Goal: Information Seeking & Learning: Learn about a topic

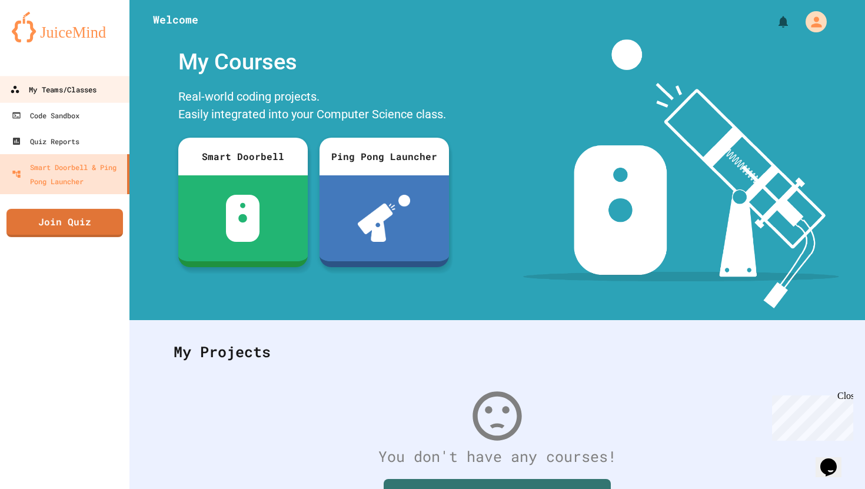
click at [64, 90] on div "My Teams/Classes" at bounding box center [53, 89] width 86 height 15
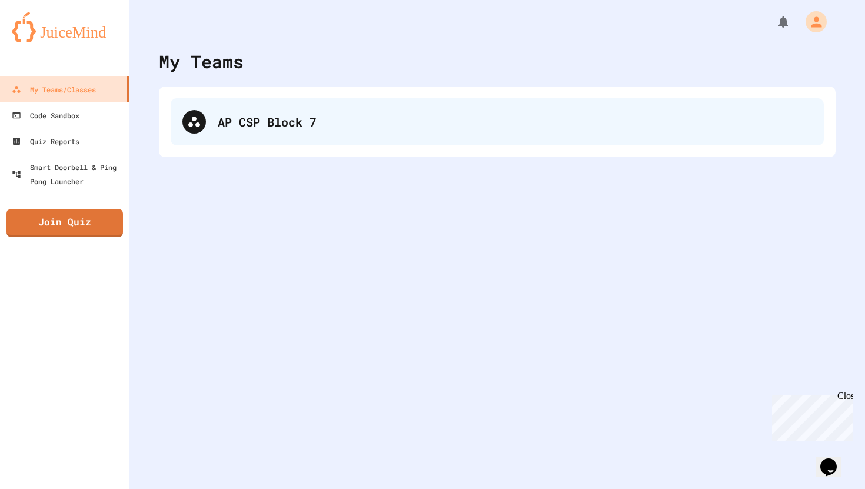
click at [261, 125] on div "AP CSP Block 7" at bounding box center [515, 122] width 594 height 18
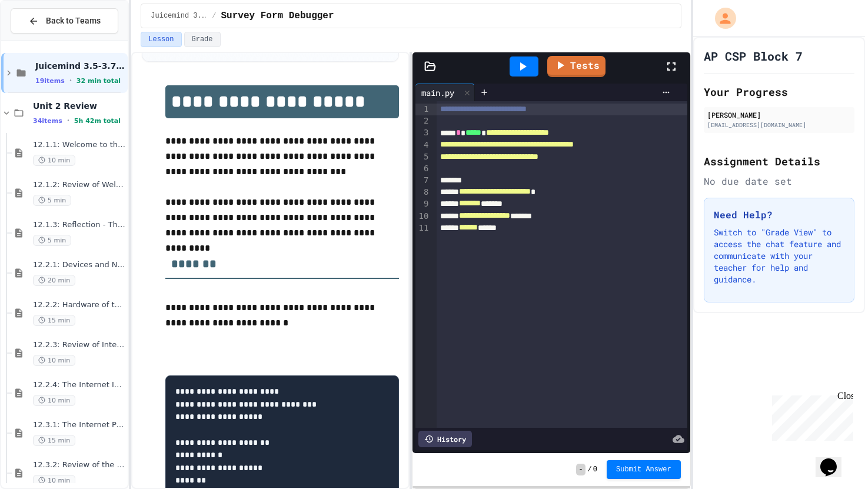
scroll to position [118, 0]
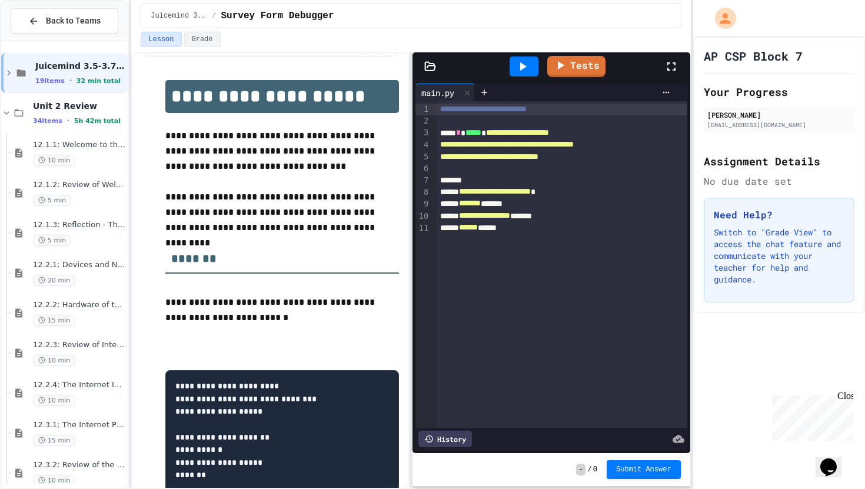
click at [523, 73] on icon at bounding box center [522, 66] width 14 height 14
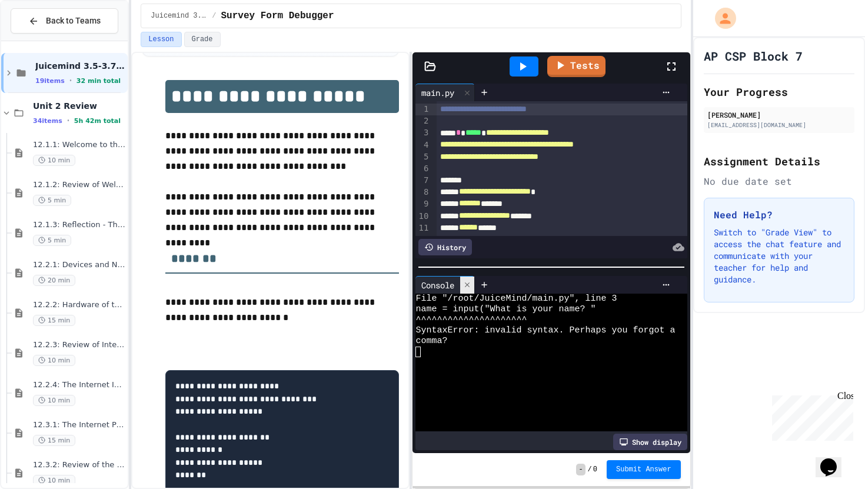
click at [471, 286] on icon at bounding box center [467, 285] width 8 height 8
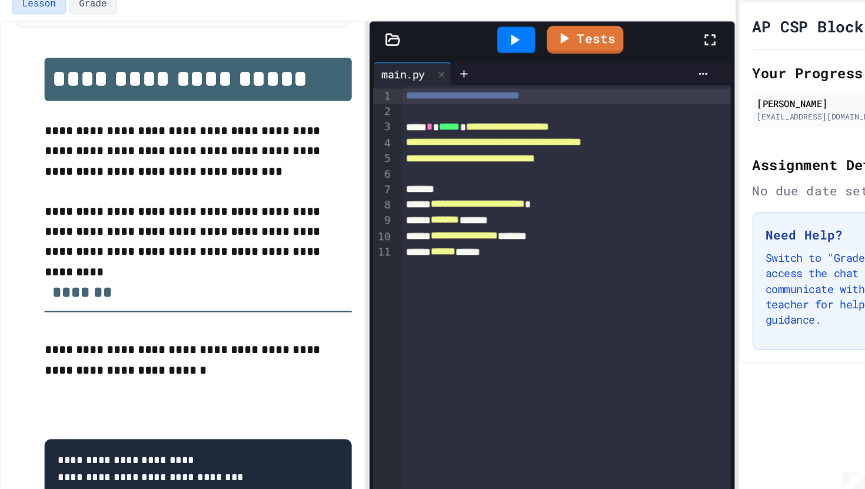
click at [614, 129] on div "**********" at bounding box center [561, 133] width 251 height 12
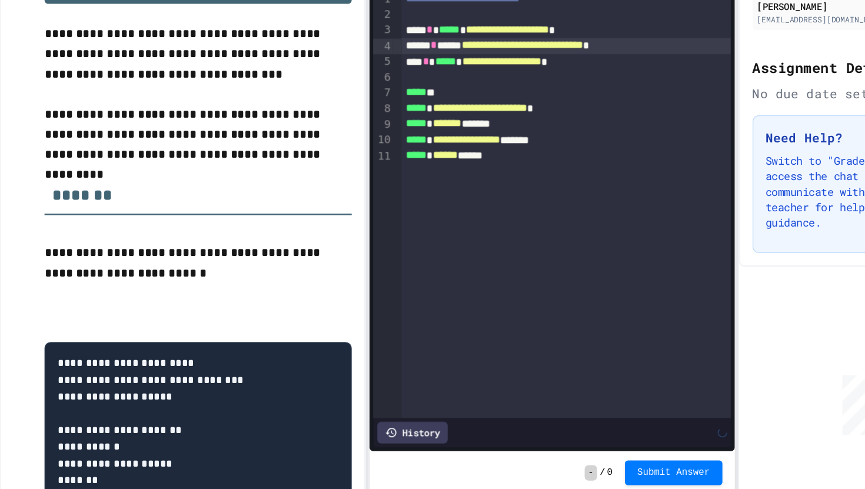
click at [501, 145] on div "**********" at bounding box center [561, 145] width 251 height 12
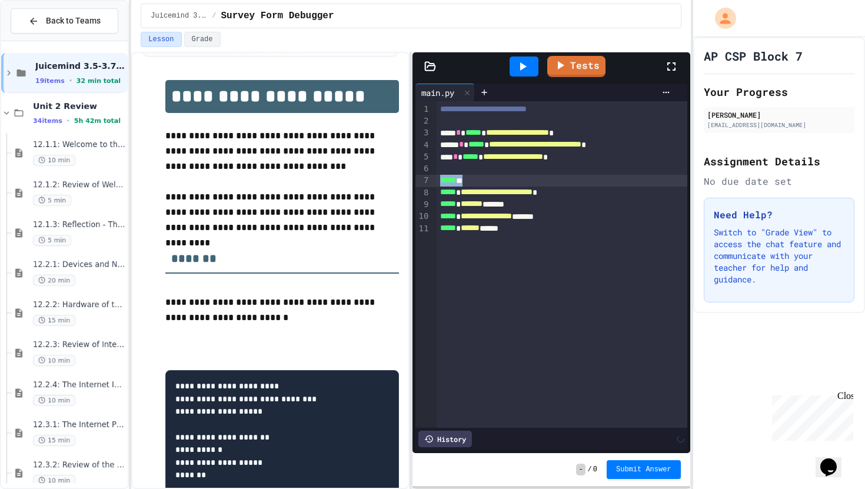
drag, startPoint x: 479, startPoint y: 180, endPoint x: 388, endPoint y: 180, distance: 91.2
click at [388, 180] on div "**********" at bounding box center [410, 270] width 559 height 437
click at [568, 71] on link "Tests" at bounding box center [576, 65] width 58 height 22
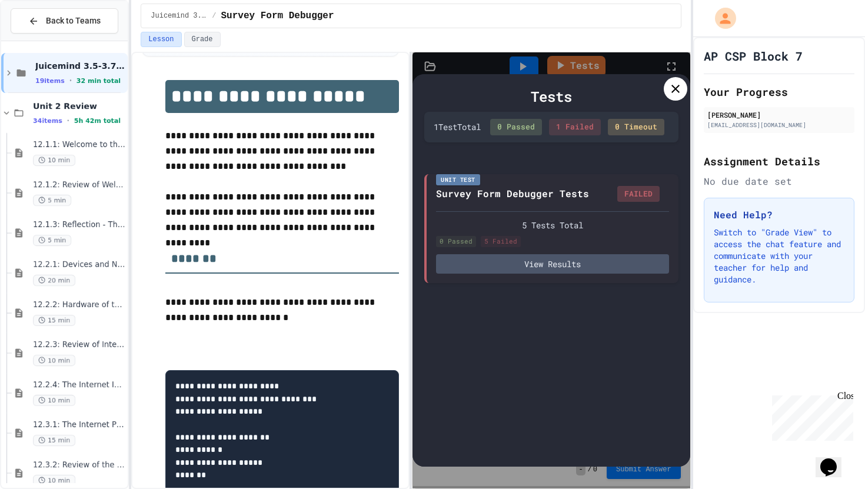
click at [671, 93] on icon at bounding box center [675, 89] width 14 height 14
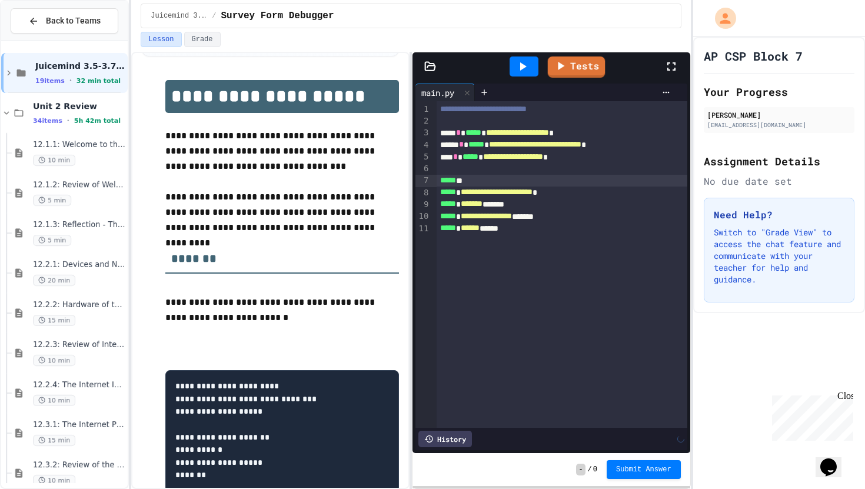
click at [525, 64] on icon at bounding box center [522, 66] width 14 height 14
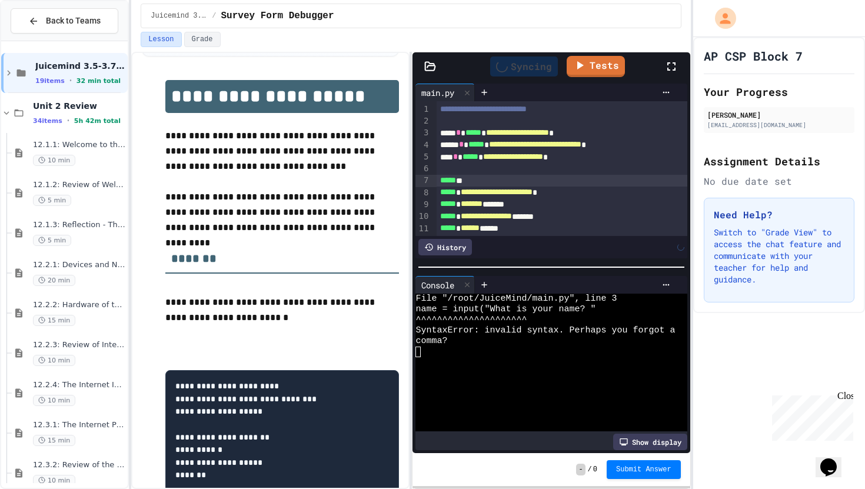
click at [540, 165] on div at bounding box center [561, 169] width 251 height 12
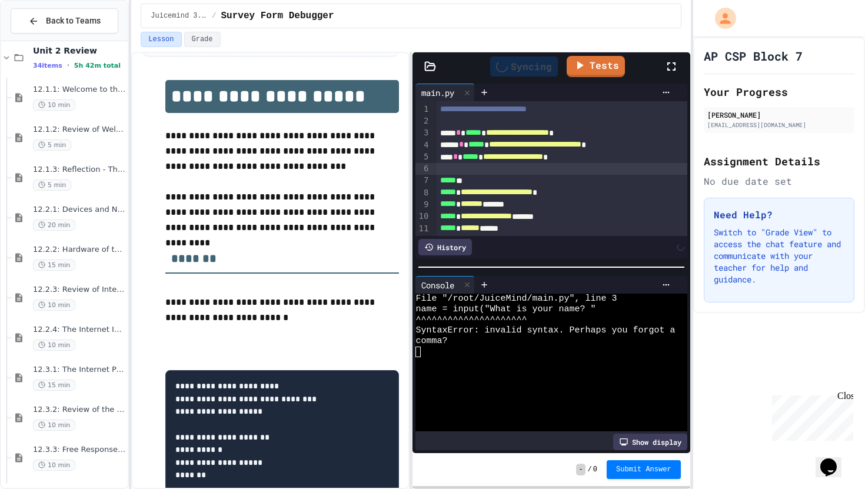
scroll to position [0, 0]
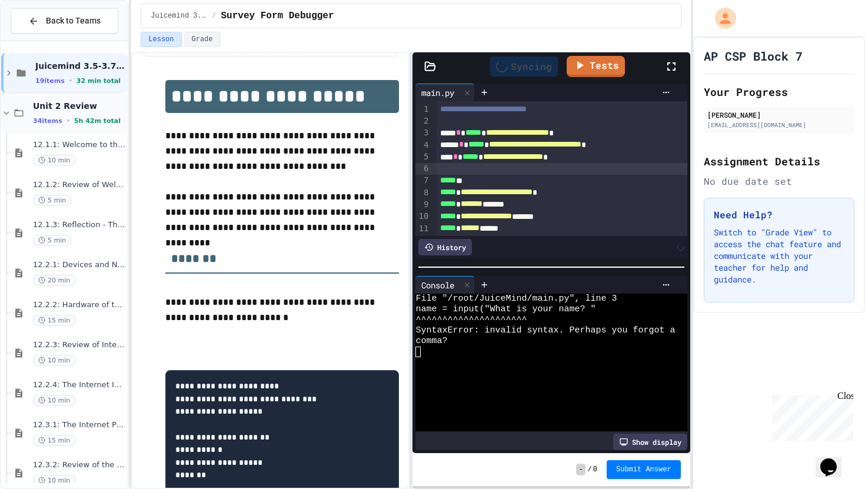
click at [7, 109] on icon at bounding box center [6, 113] width 11 height 11
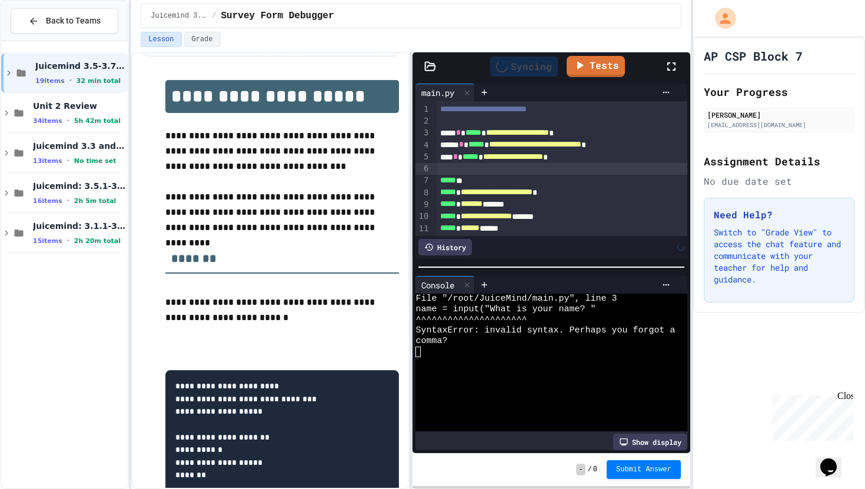
click at [7, 109] on icon at bounding box center [6, 113] width 11 height 11
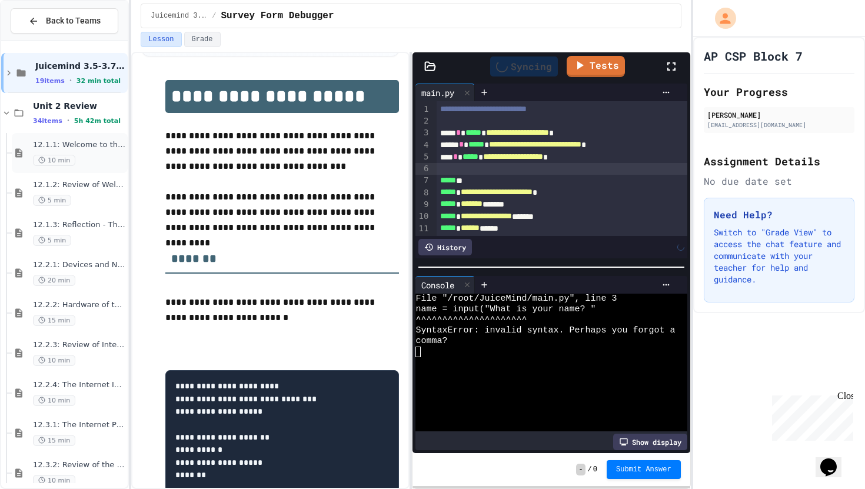
click at [95, 159] on div "10 min" at bounding box center [79, 160] width 92 height 11
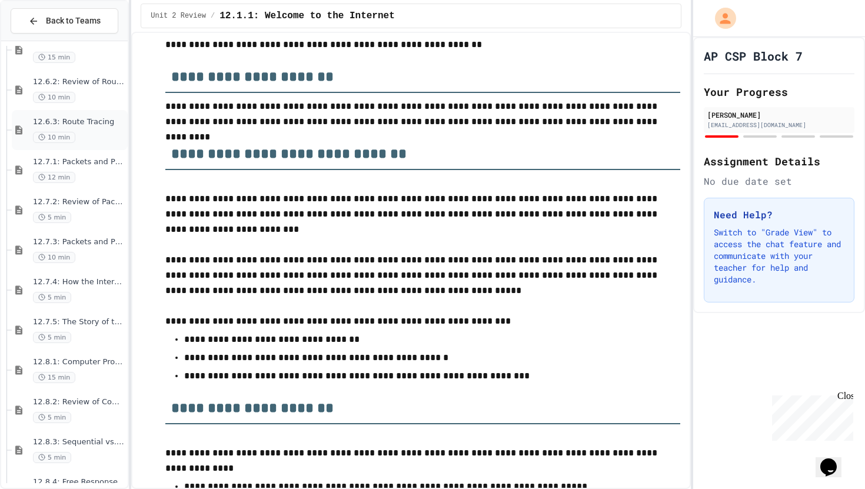
scroll to position [784, 0]
click at [94, 362] on span "12.8.1: Computer Processing Operations" at bounding box center [79, 361] width 92 height 10
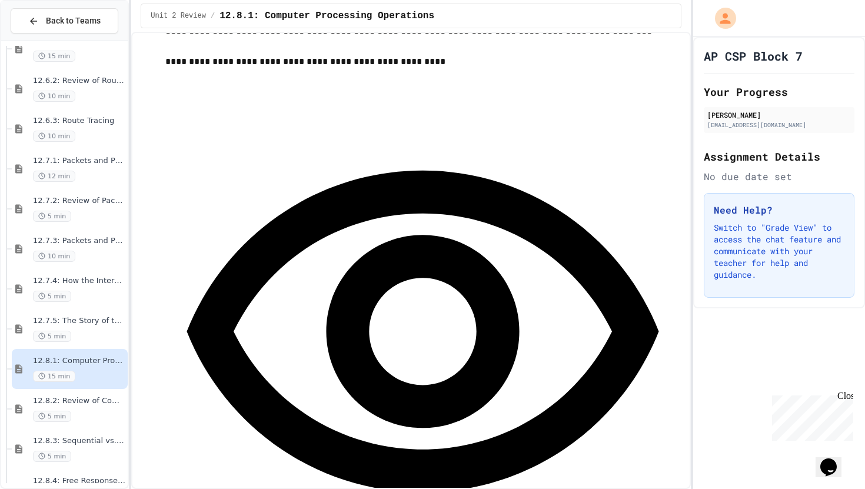
scroll to position [1096, 0]
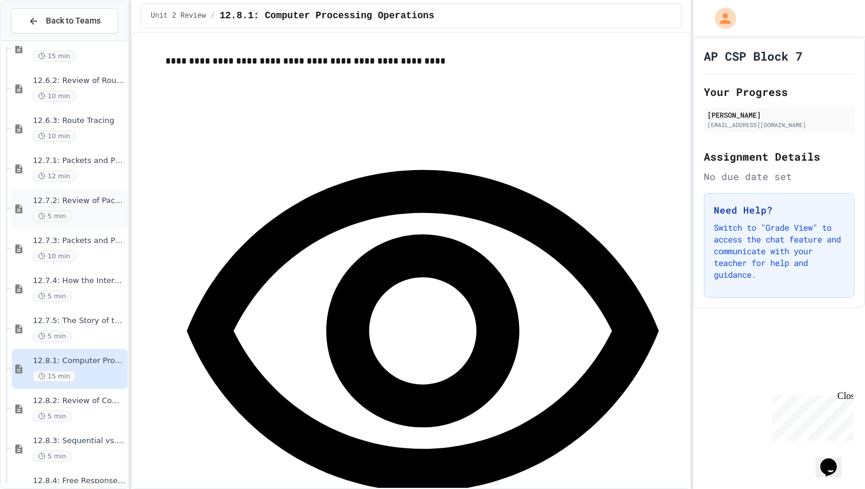
click at [84, 211] on div "5 min" at bounding box center [79, 216] width 92 height 11
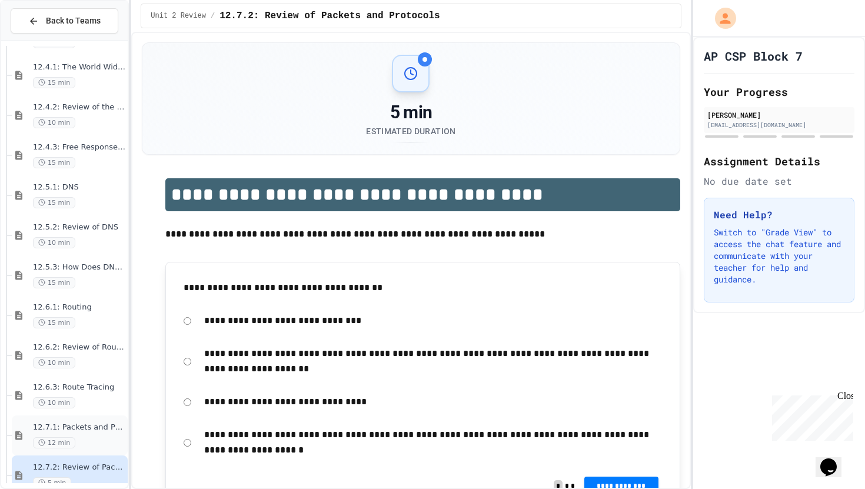
scroll to position [509, 0]
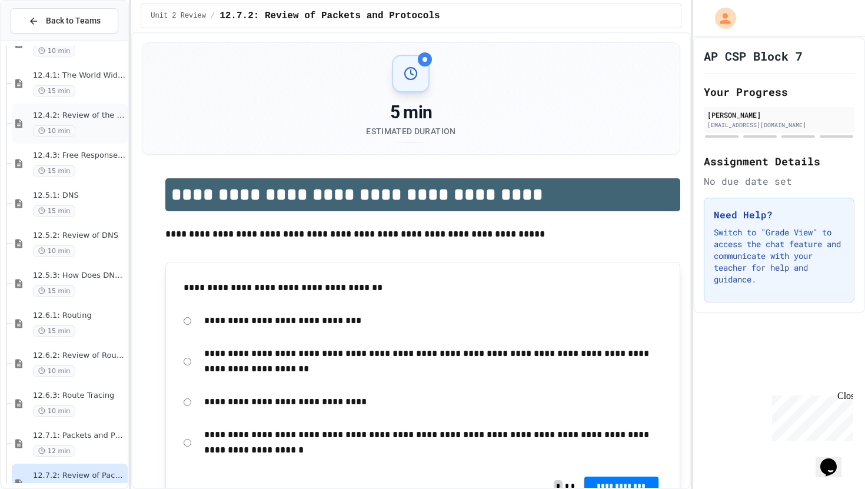
click at [95, 116] on span "12.4.2: Review of the World Wide Web" at bounding box center [79, 116] width 92 height 10
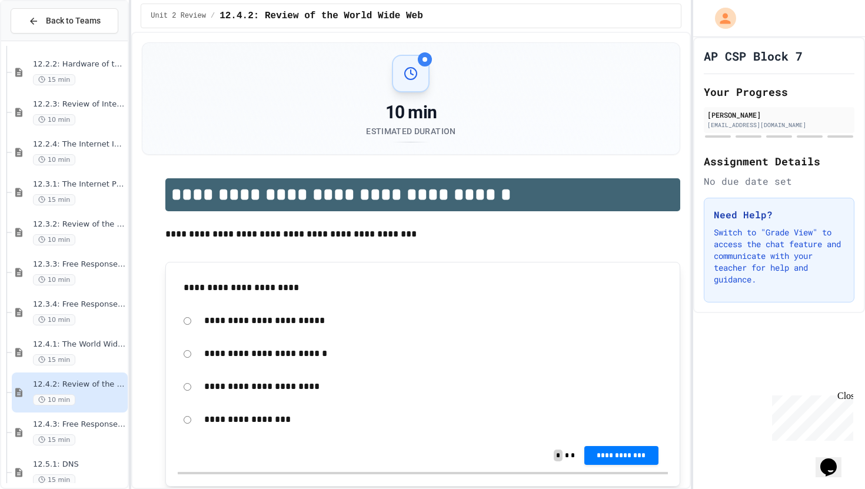
scroll to position [227, 0]
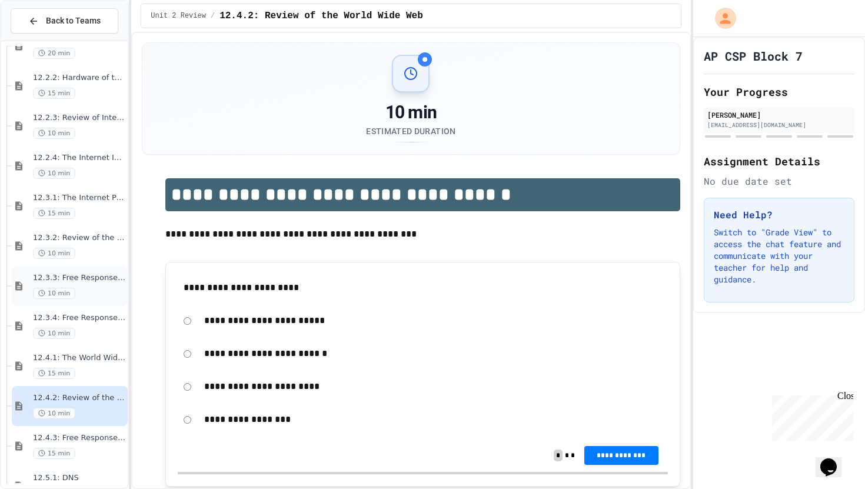
click at [114, 279] on span "12.3.3: Free Response - The Need for IP" at bounding box center [79, 278] width 92 height 10
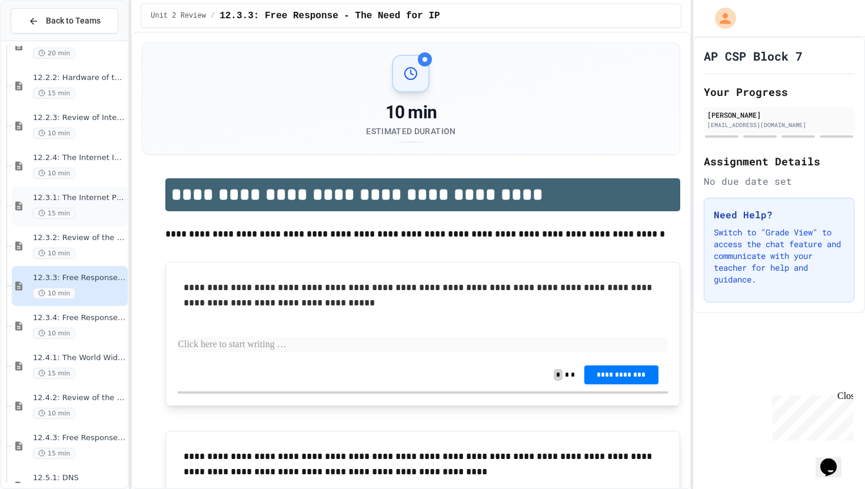
click at [104, 216] on div "15 min" at bounding box center [79, 213] width 92 height 11
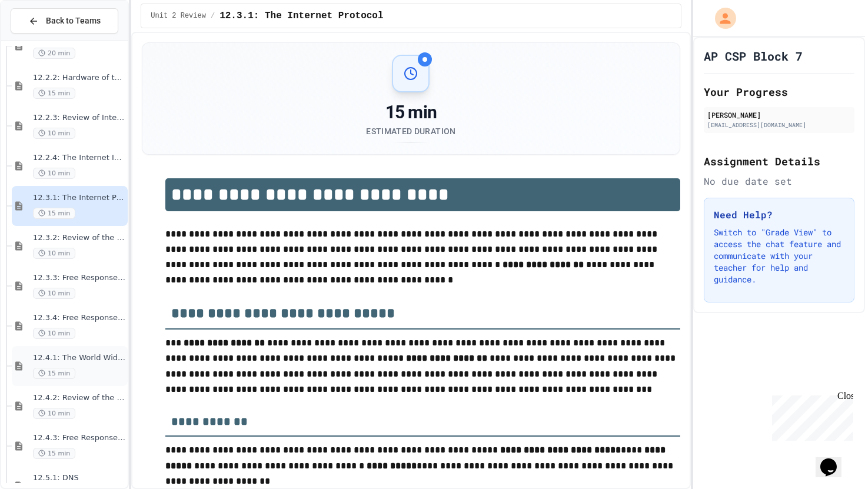
click at [92, 372] on div "15 min" at bounding box center [79, 373] width 92 height 11
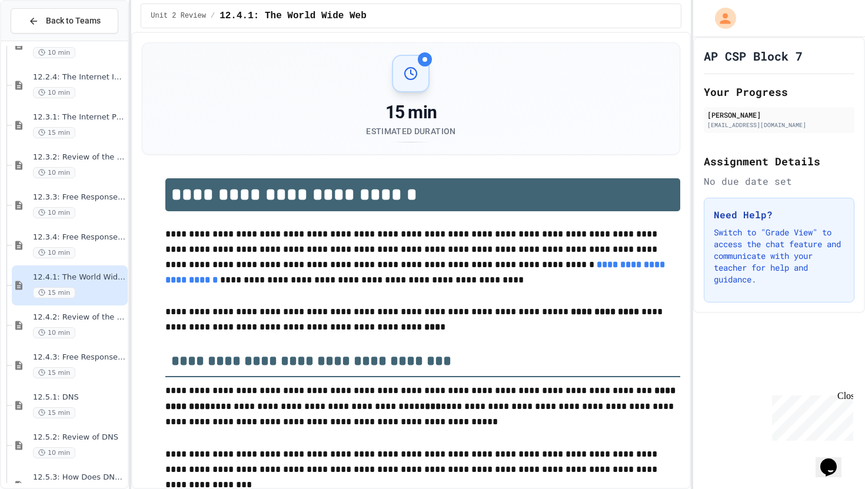
scroll to position [316, 0]
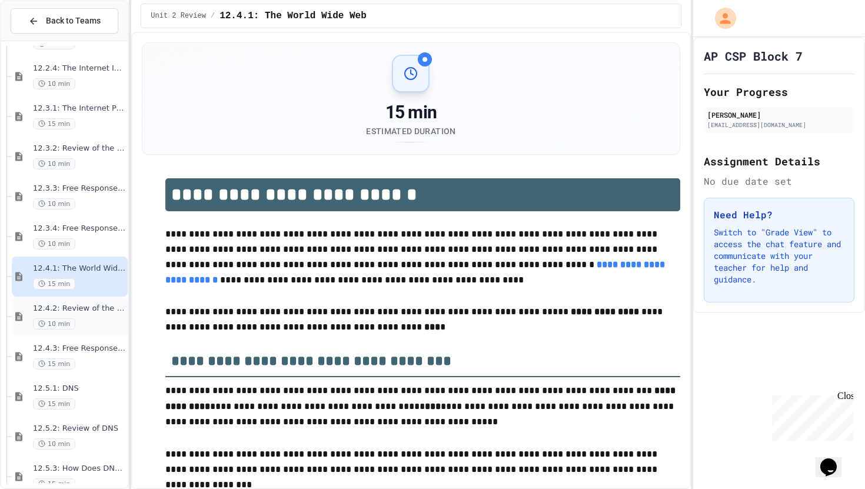
click at [36, 322] on span "10 min" at bounding box center [54, 323] width 42 height 11
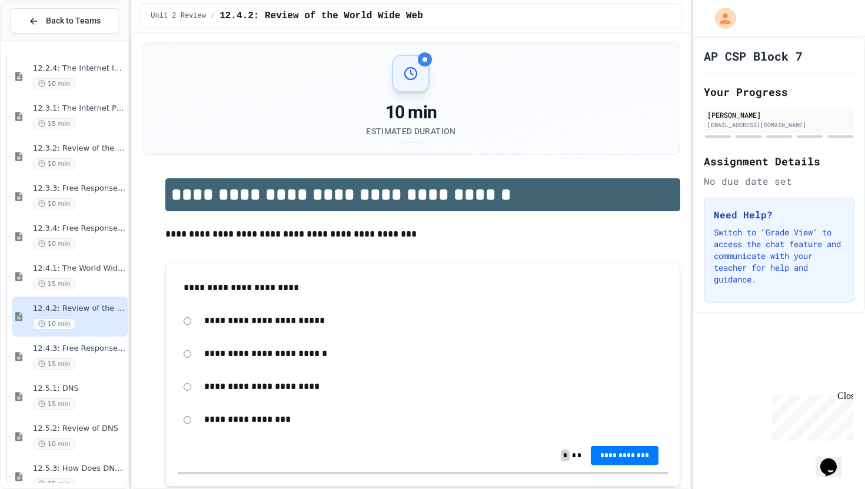
scroll to position [398, 0]
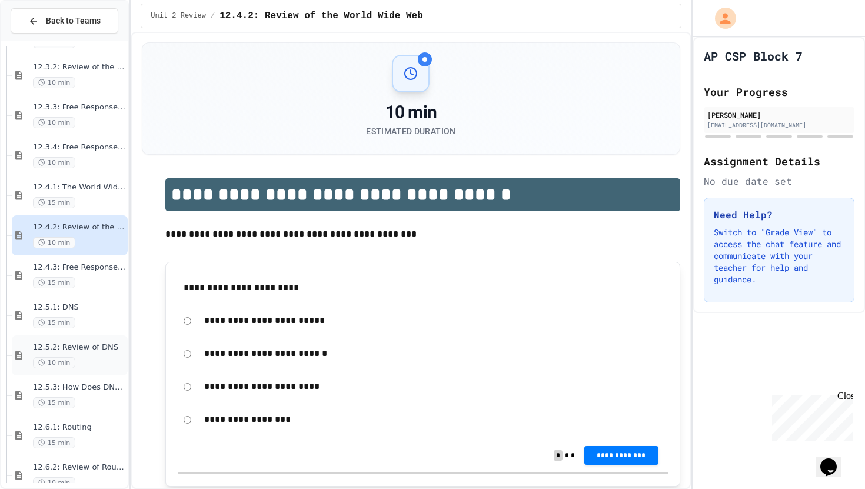
click at [45, 337] on div "12.5.2: Review of DNS 10 min" at bounding box center [70, 355] width 116 height 40
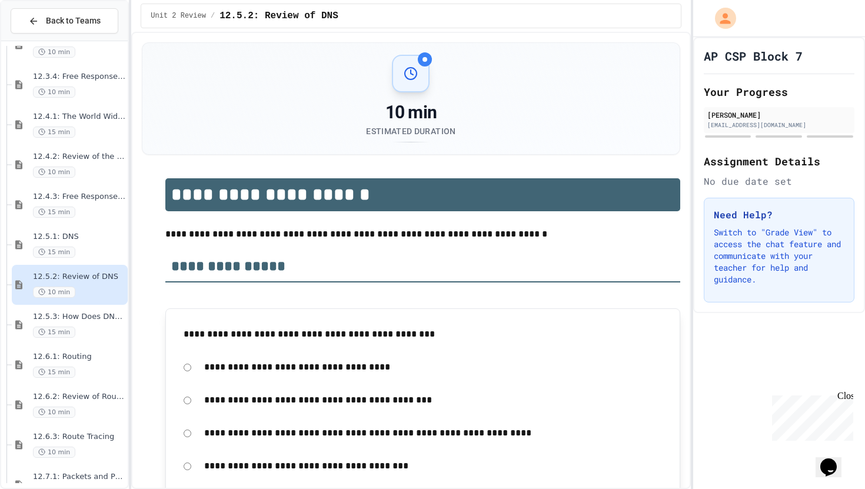
scroll to position [478, 0]
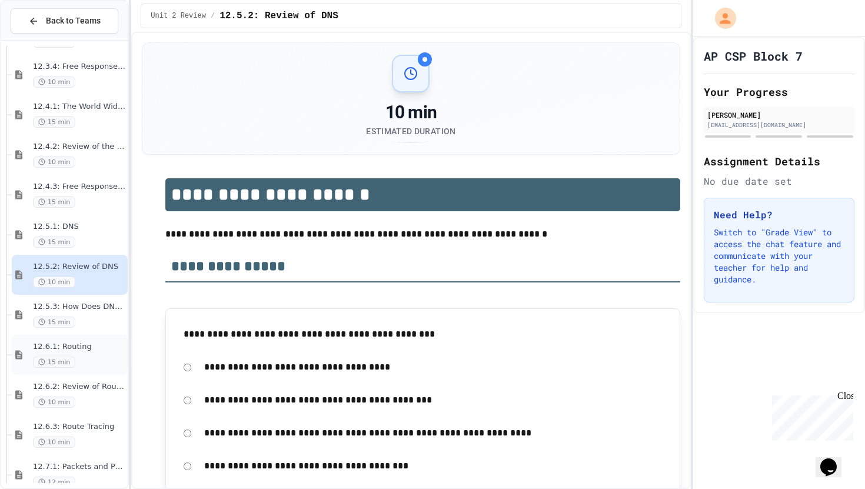
click at [35, 370] on div "12.6.1: Routing 15 min" at bounding box center [70, 355] width 116 height 40
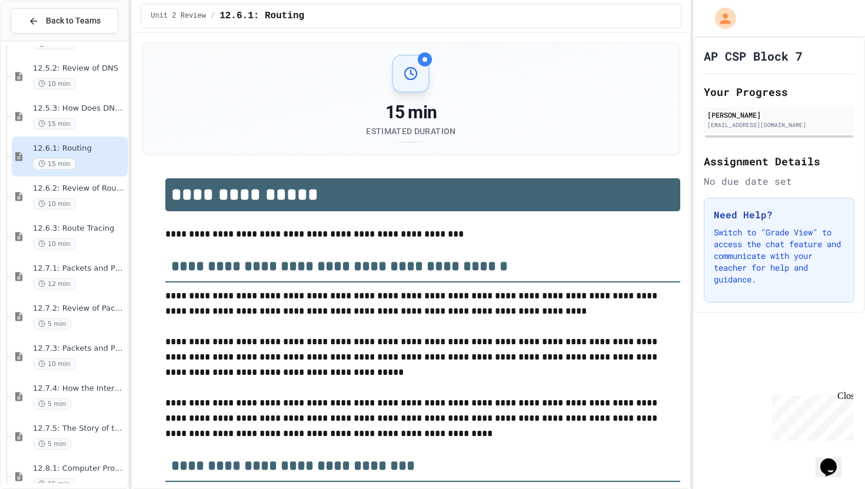
scroll to position [689, 0]
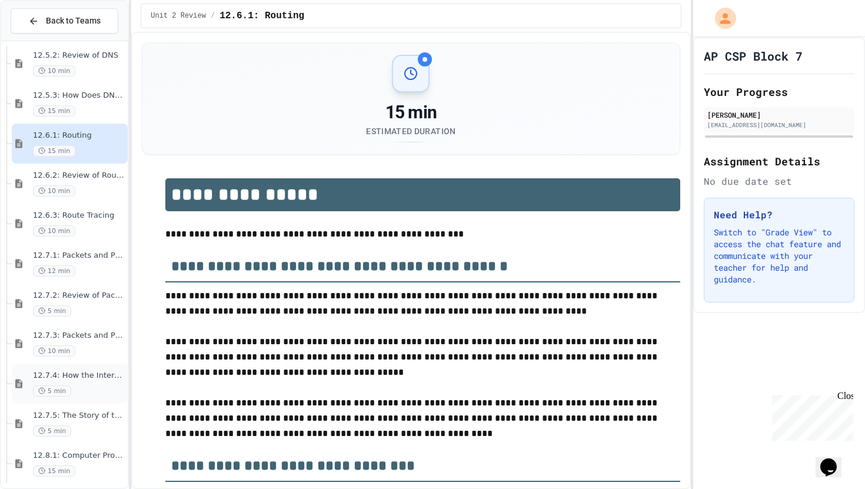
click at [50, 369] on div "12.7.4: How the Internet Works 5 min" at bounding box center [70, 384] width 116 height 40
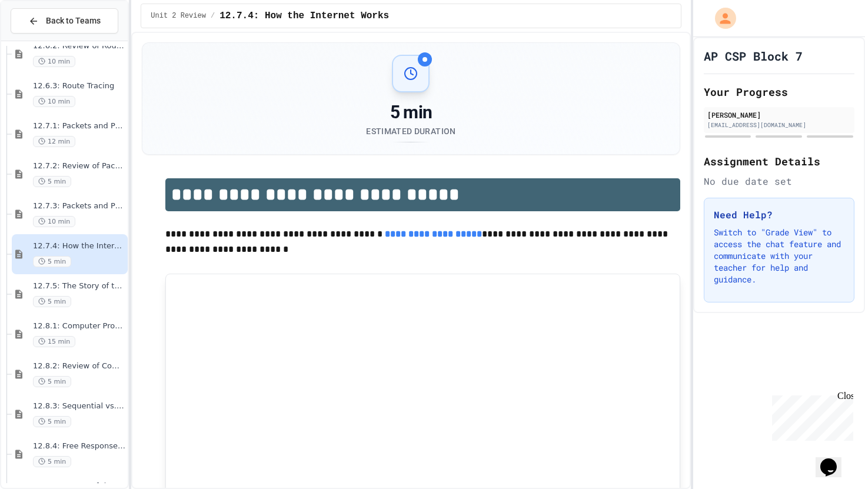
scroll to position [823, 0]
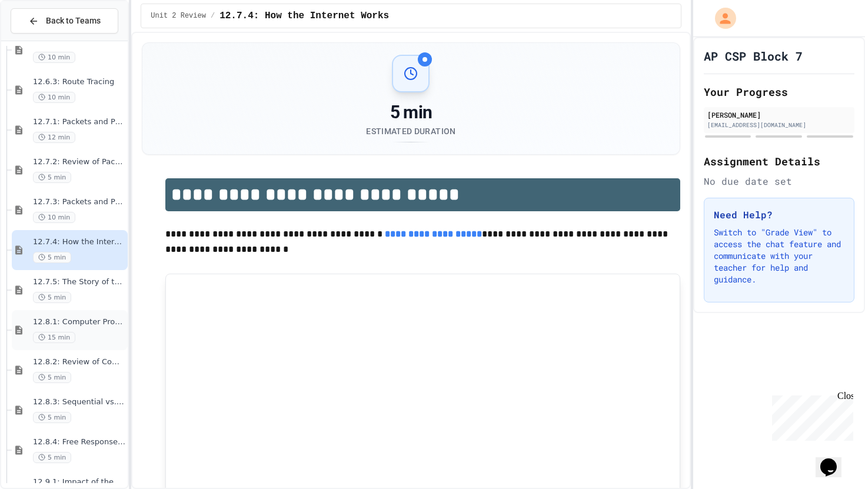
click at [62, 342] on span "15 min" at bounding box center [54, 337] width 42 height 11
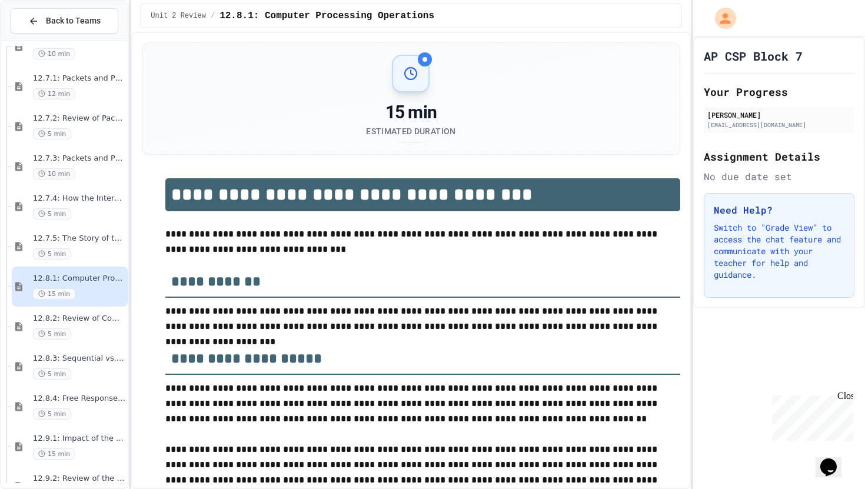
scroll to position [869, 0]
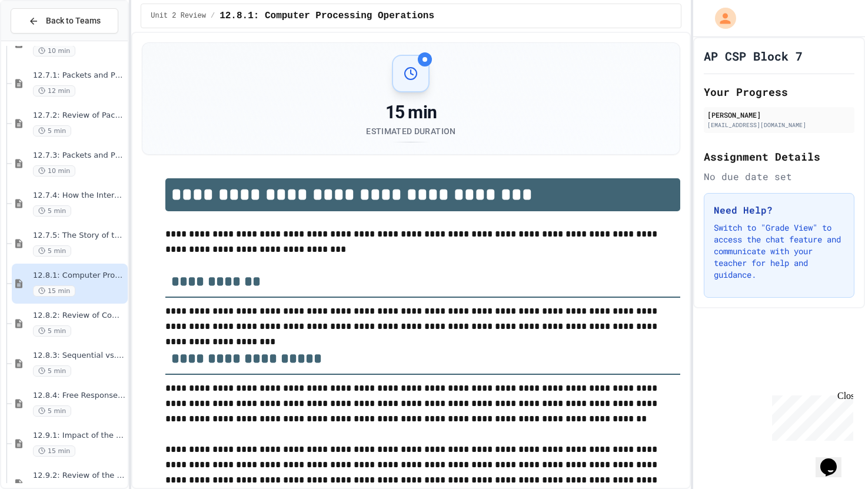
click at [71, 289] on span "15 min" at bounding box center [54, 290] width 42 height 11
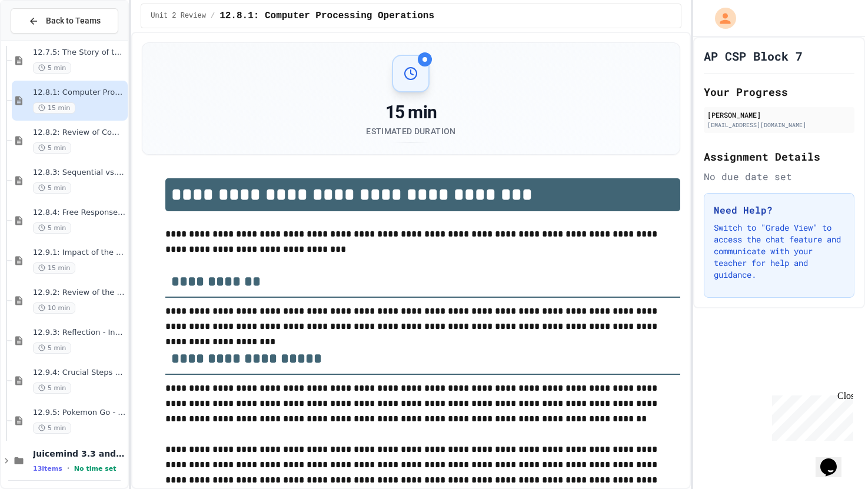
scroll to position [1055, 0]
click at [105, 364] on div "12.9.4: Crucial Steps to Close the Digital Divide 5 min" at bounding box center [70, 378] width 116 height 40
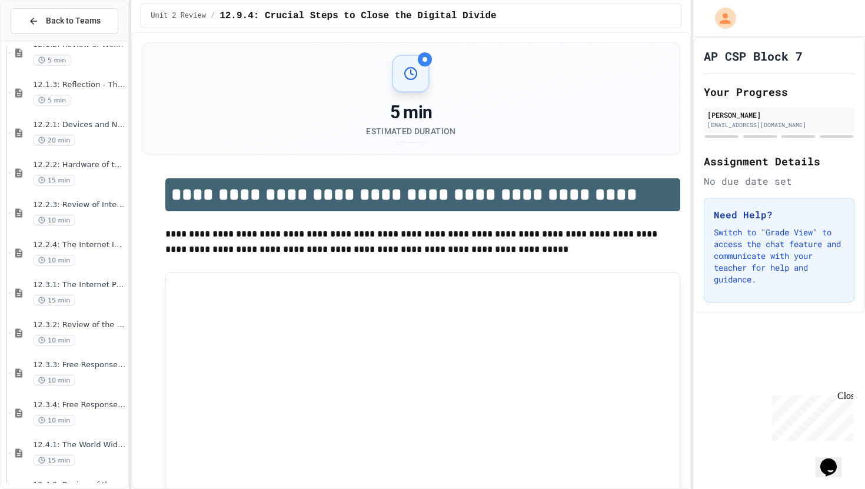
scroll to position [121, 0]
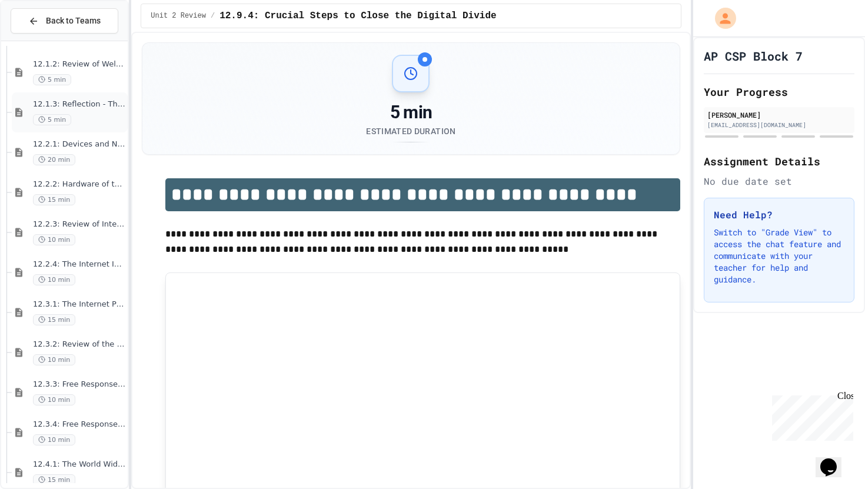
click at [51, 114] on span "5 min" at bounding box center [52, 119] width 38 height 11
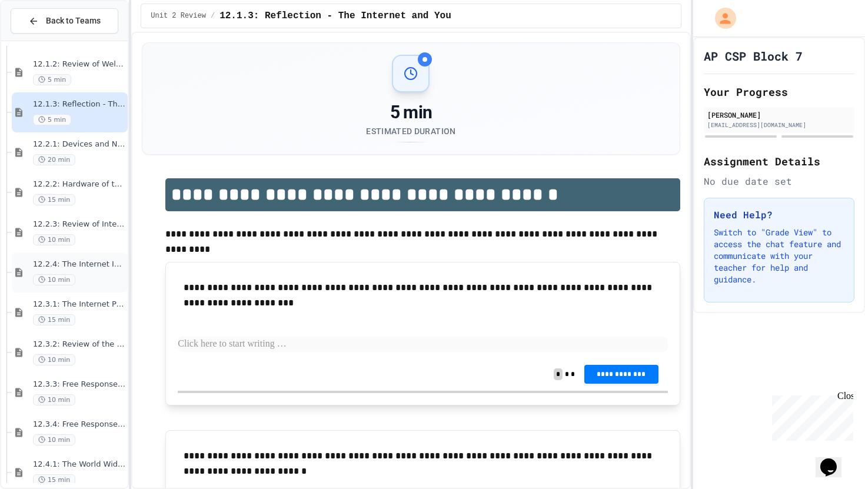
scroll to position [188, 0]
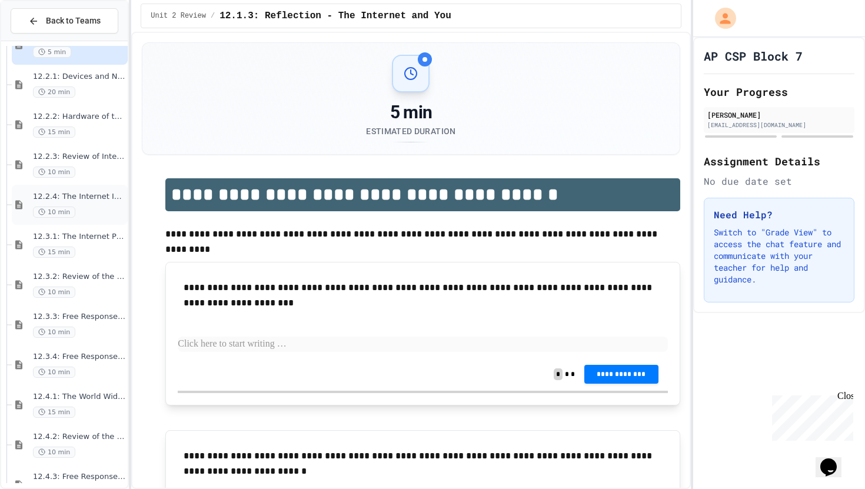
click at [101, 267] on div "12.1.2: Review of Welcome to the Internet 5 min 12.1.3: Reflection - The Intern…" at bounding box center [64, 264] width 126 height 437
click at [89, 259] on div "12.3.1: The Internet Protocol 15 min" at bounding box center [70, 245] width 116 height 40
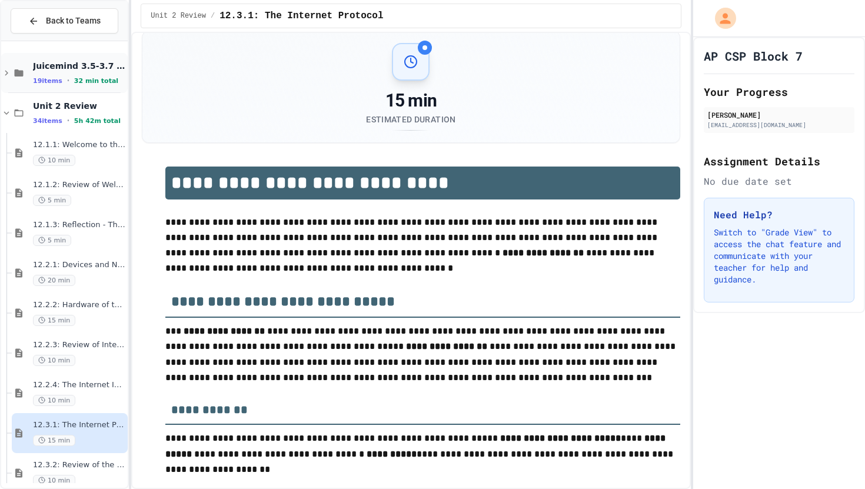
click at [9, 76] on icon at bounding box center [6, 73] width 11 height 11
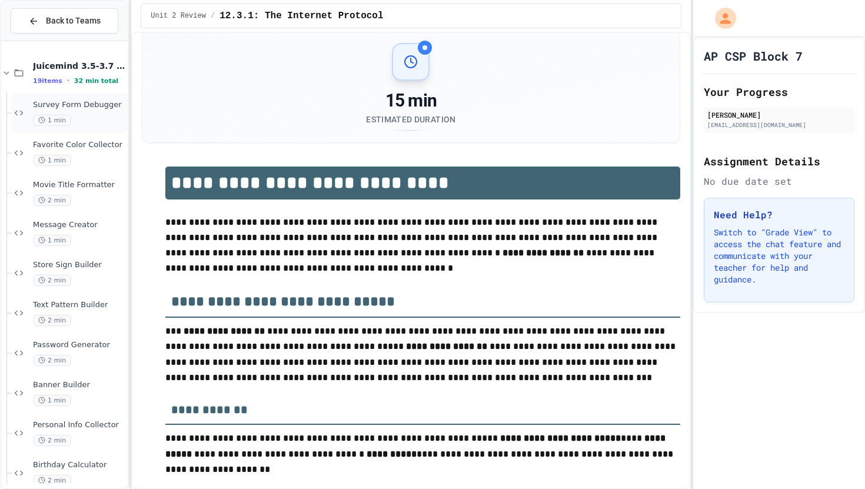
click at [96, 104] on span "Survey Form Debugger" at bounding box center [79, 105] width 92 height 10
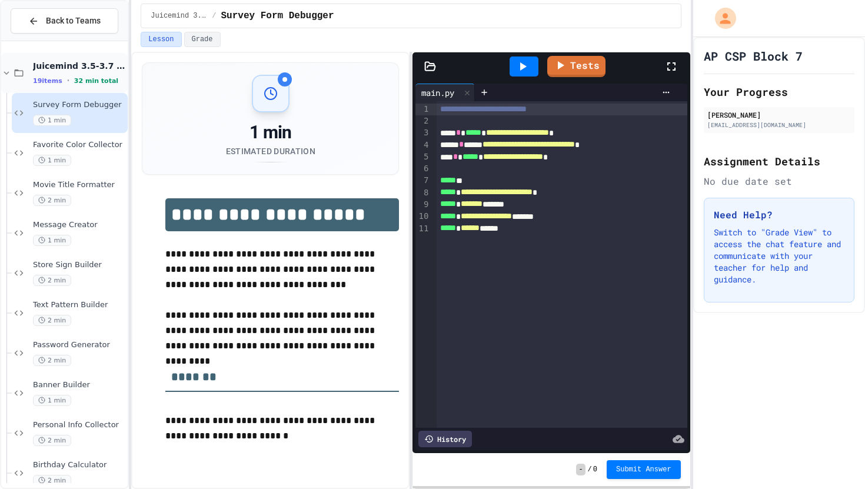
click at [4, 76] on icon at bounding box center [6, 73] width 11 height 11
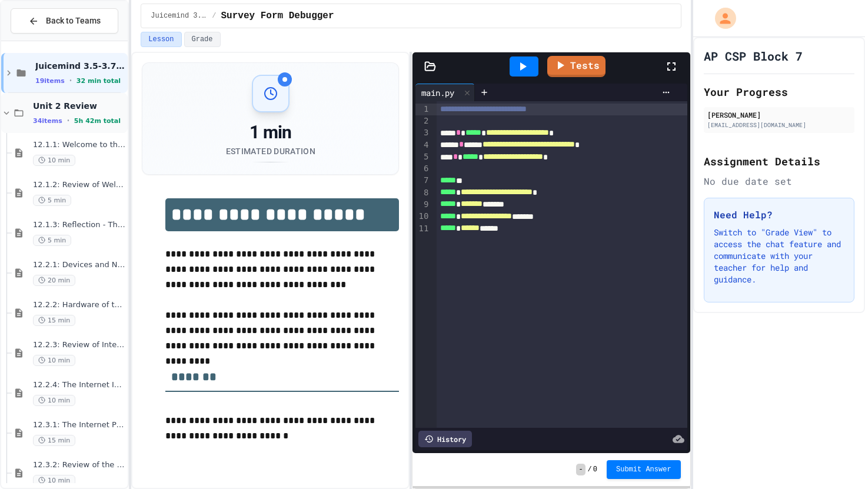
click at [6, 108] on icon at bounding box center [6, 113] width 11 height 11
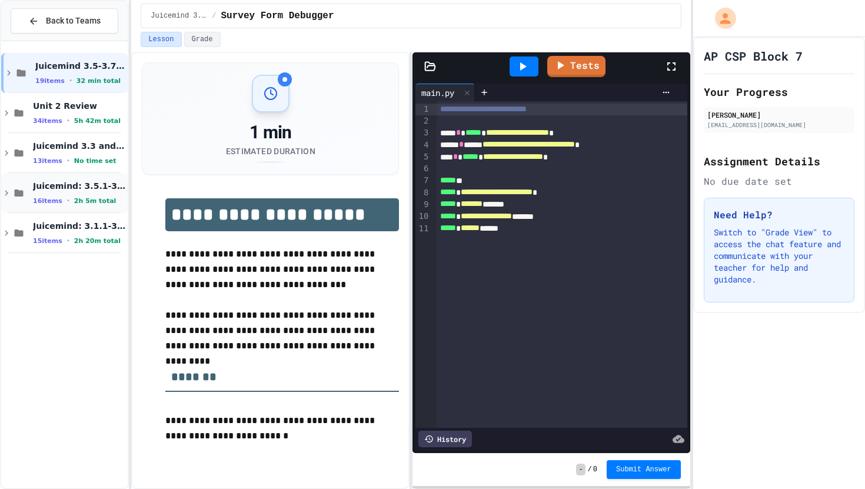
click at [2, 191] on icon at bounding box center [6, 193] width 11 height 11
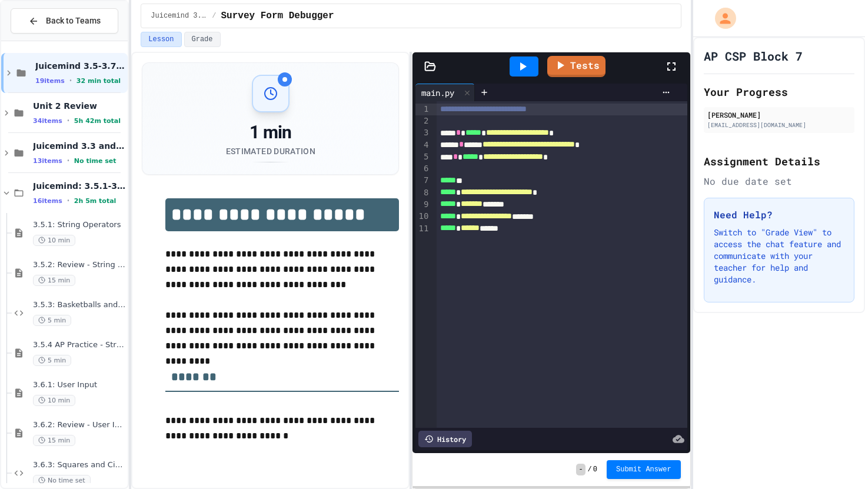
click at [2, 191] on icon at bounding box center [6, 193] width 11 height 11
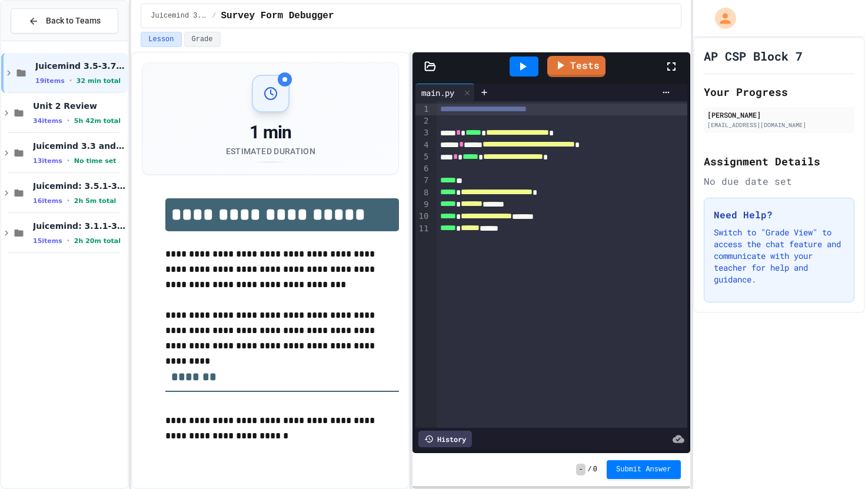
click at [0, 232] on div "Back to Teams Juicemind 3.5-3.7 Exercises 19 items • 32 min total Unit 2 Review…" at bounding box center [64, 244] width 129 height 489
click at [8, 232] on icon at bounding box center [6, 233] width 11 height 11
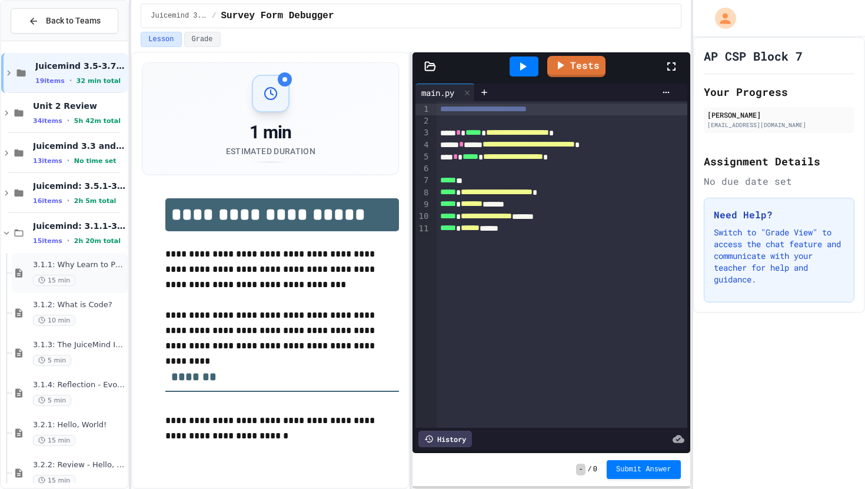
scroll to position [377, 0]
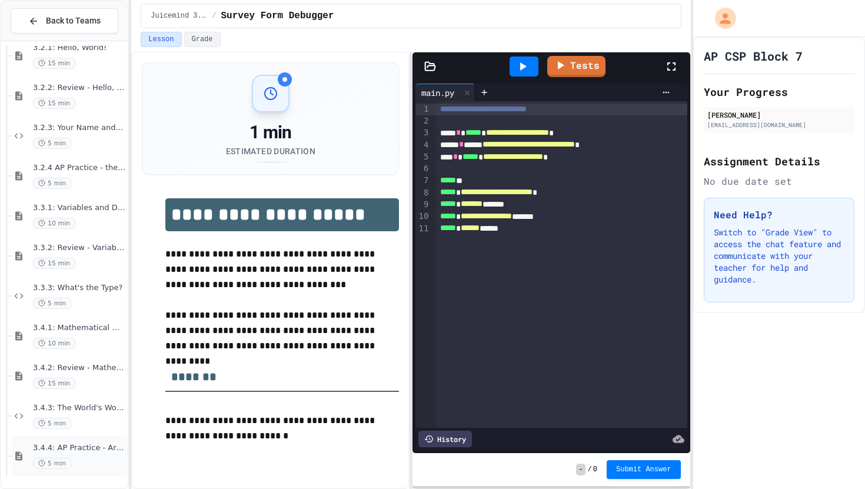
click at [88, 449] on span "3.4.4: AP Practice - Arithmetic Operators" at bounding box center [79, 448] width 92 height 10
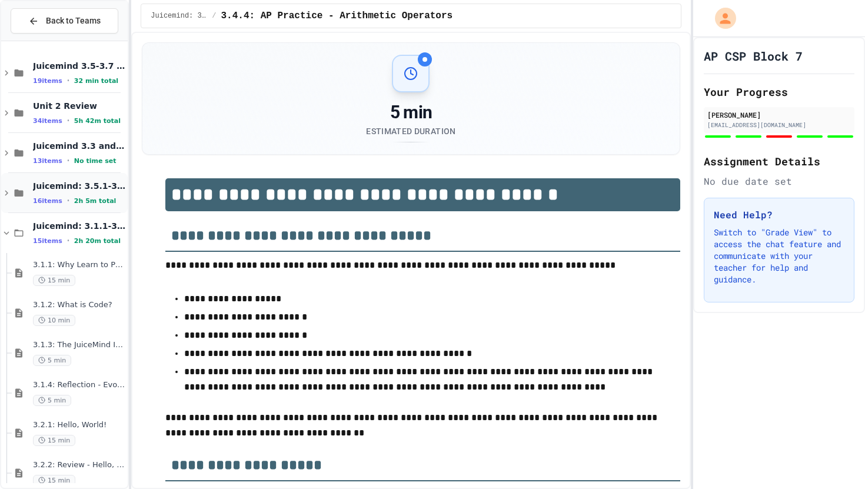
click at [2, 189] on icon at bounding box center [6, 193] width 11 height 11
click at [10, 189] on icon at bounding box center [6, 193] width 11 height 11
click at [6, 232] on icon at bounding box center [6, 233] width 11 height 11
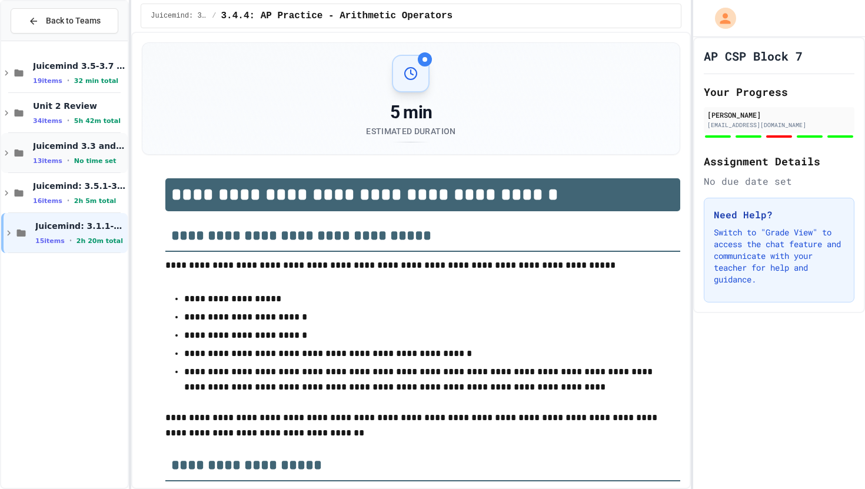
click at [9, 151] on icon at bounding box center [6, 153] width 11 height 11
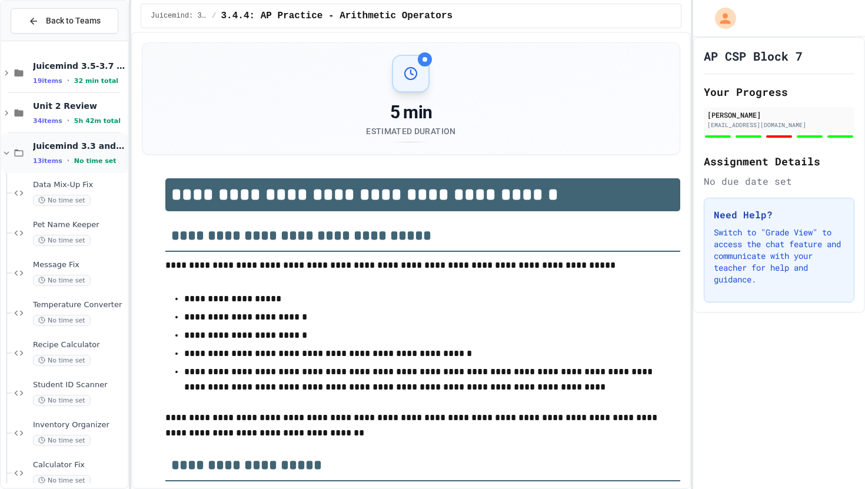
click at [6, 152] on icon at bounding box center [6, 153] width 11 height 11
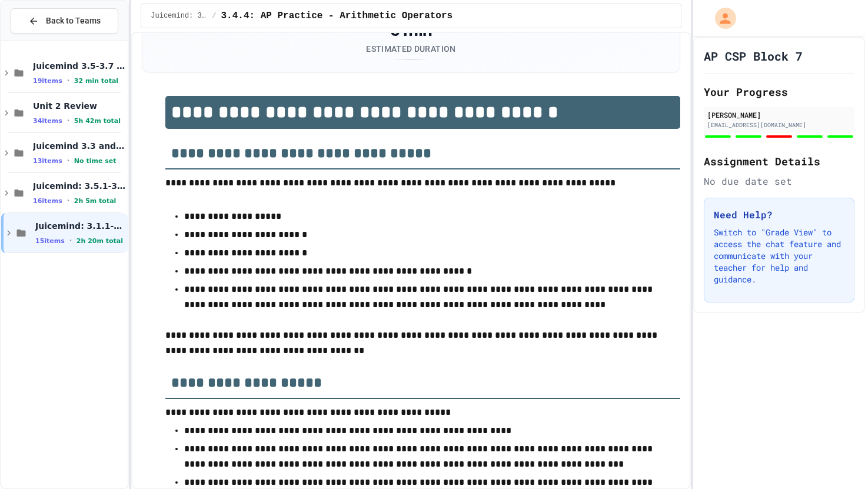
scroll to position [86, 0]
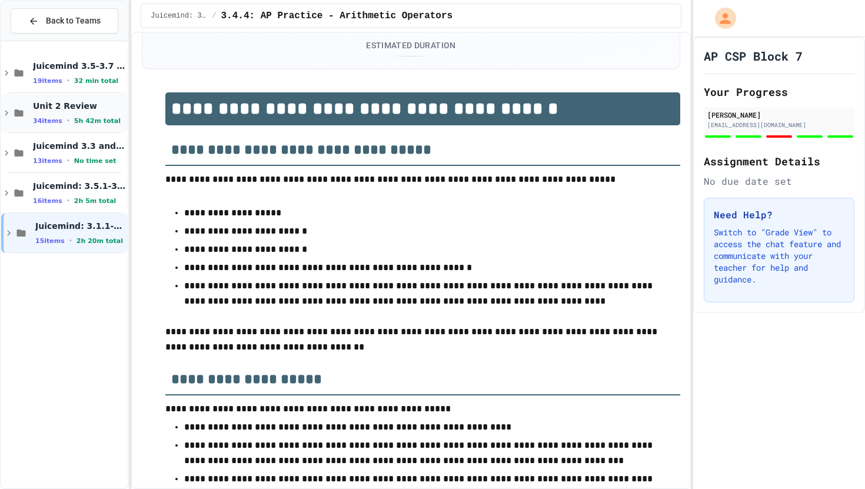
click at [8, 111] on icon at bounding box center [6, 113] width 11 height 11
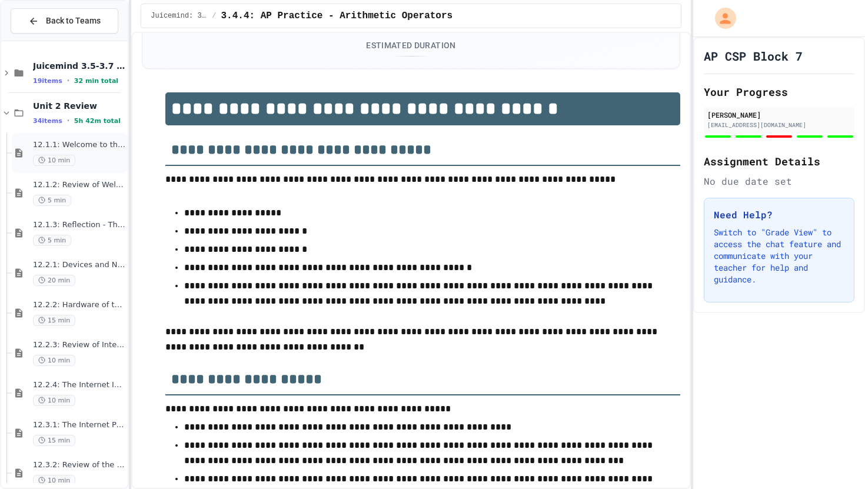
click at [103, 148] on span "12.1.1: Welcome to the Internet" at bounding box center [79, 145] width 92 height 10
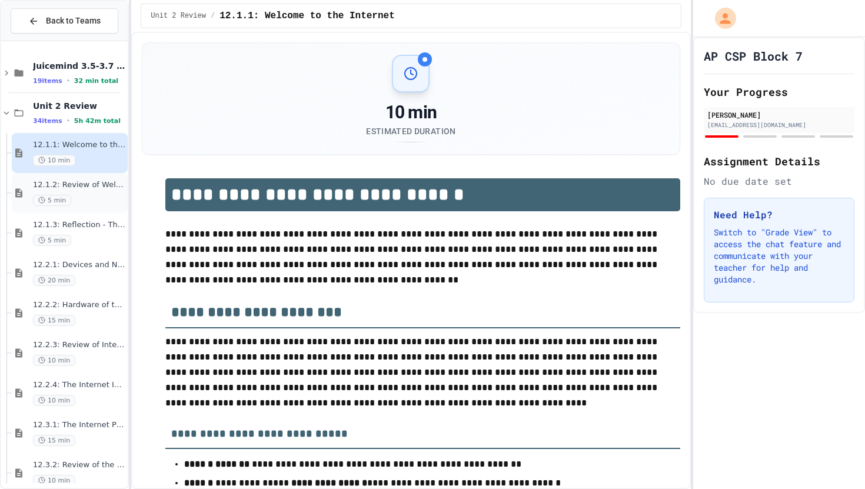
click at [106, 185] on span "12.1.2: Review of Welcome to the Internet" at bounding box center [79, 185] width 92 height 10
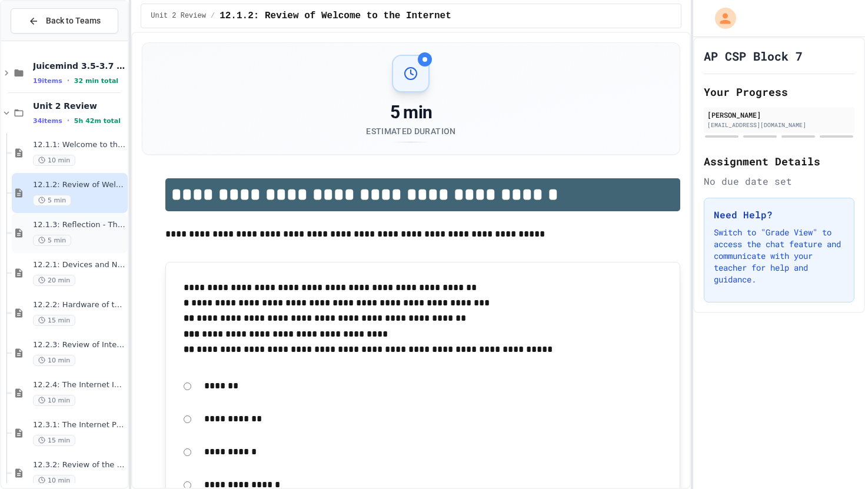
click at [97, 229] on span "12.1.3: Reflection - The Internet and You" at bounding box center [79, 225] width 92 height 10
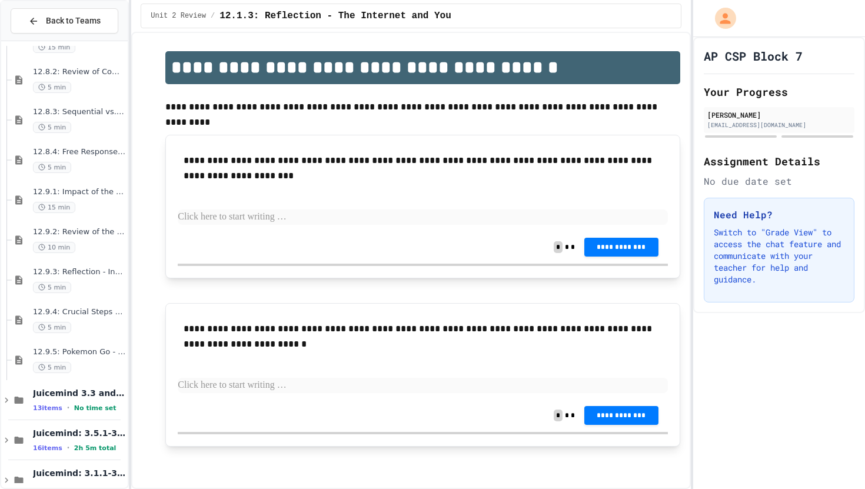
scroll to position [1118, 0]
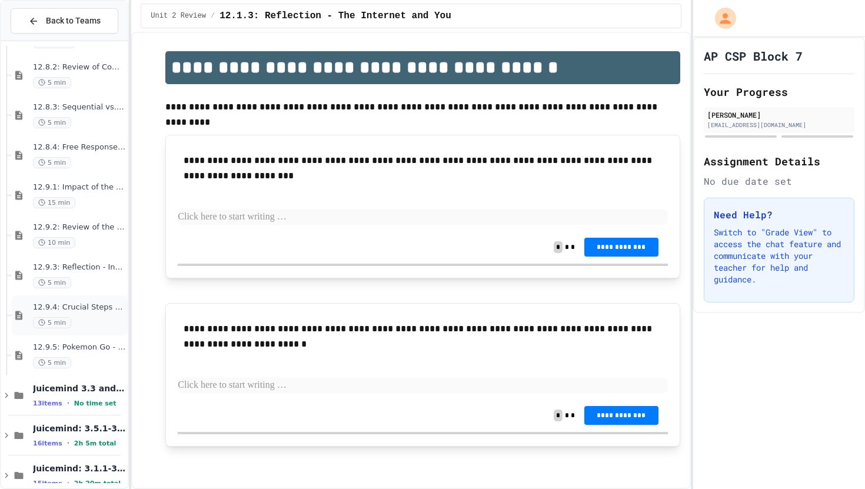
click at [94, 313] on div "12.9.4: Crucial Steps to Close the Digital Divide 5 min" at bounding box center [79, 315] width 92 height 26
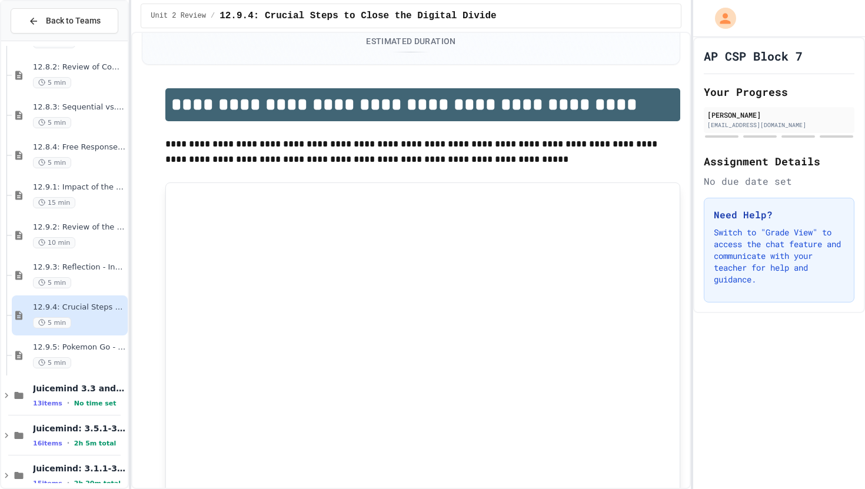
scroll to position [94, 0]
